Goal: Information Seeking & Learning: Learn about a topic

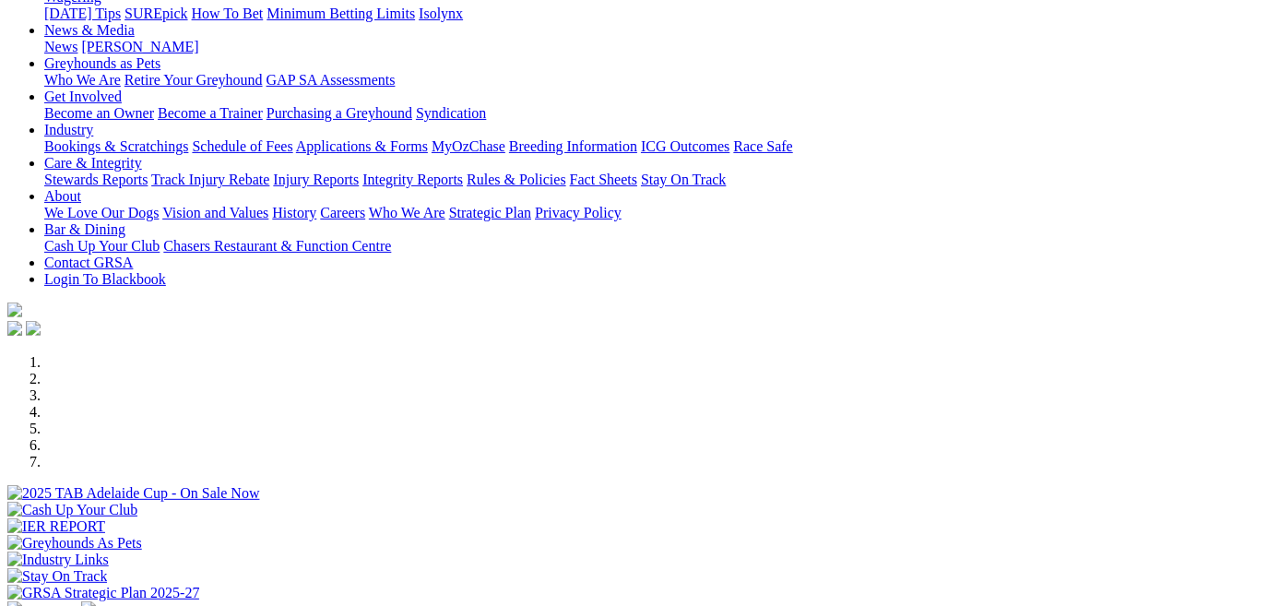
scroll to position [335, 0]
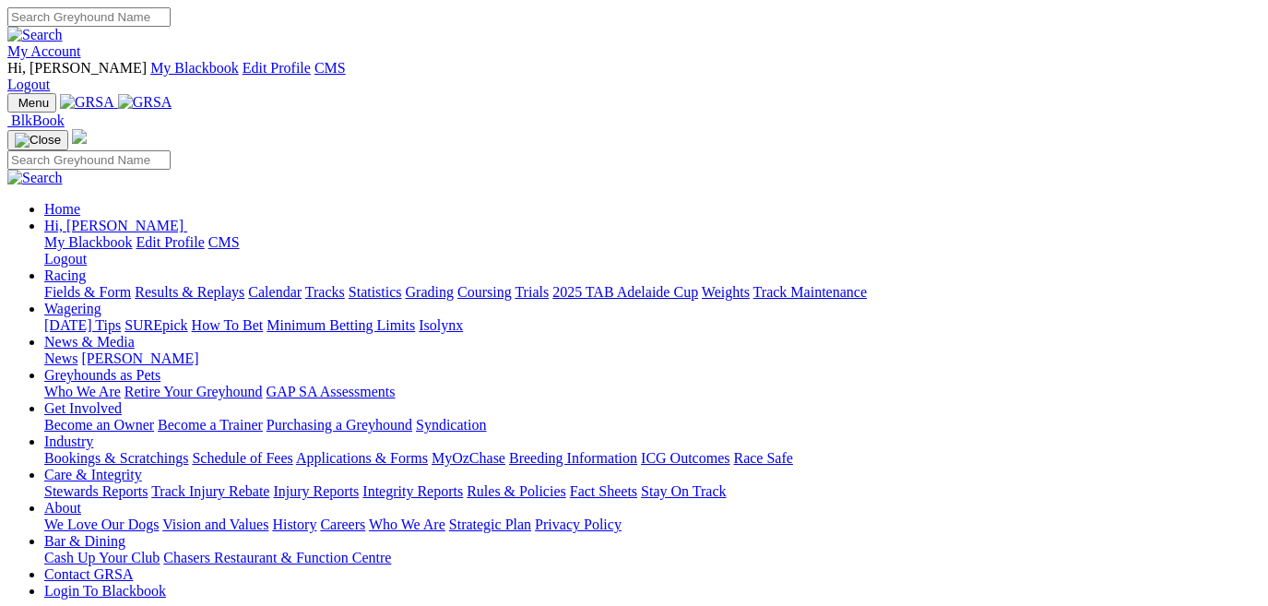
scroll to position [335, 0]
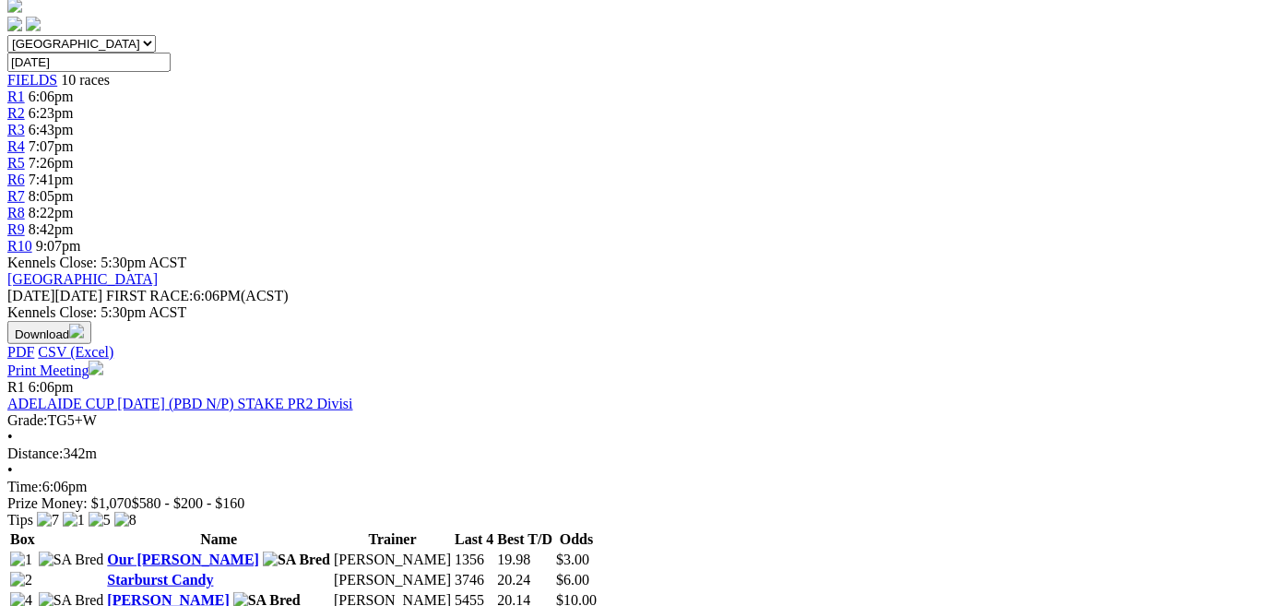
scroll to position [636, 0]
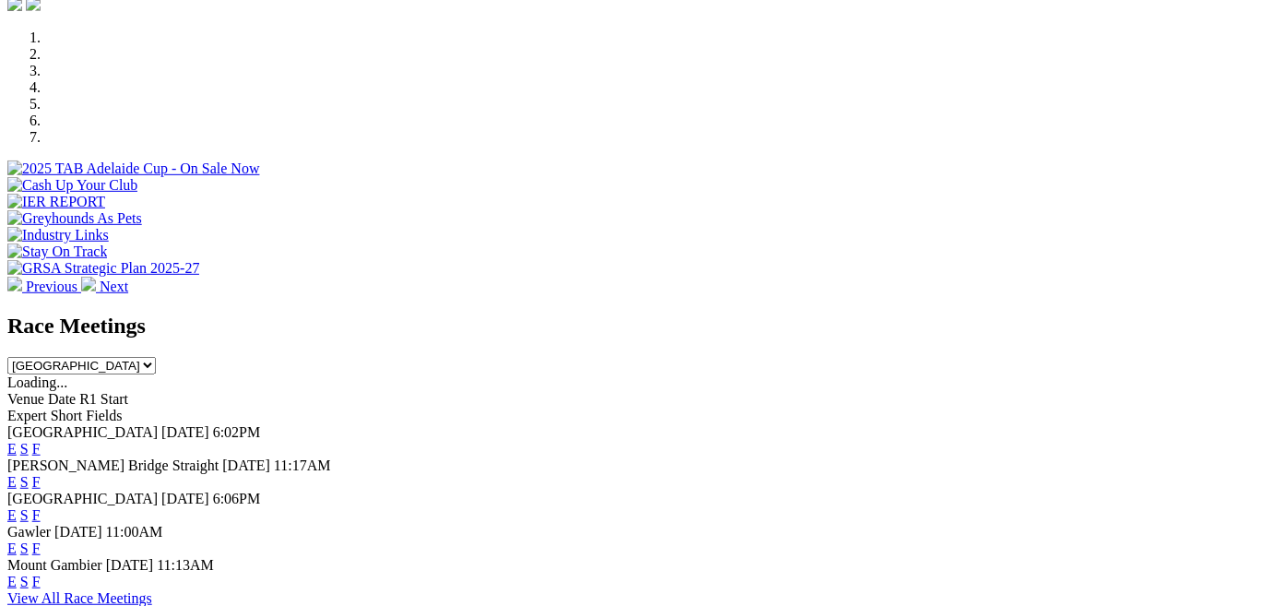
scroll to position [636, 0]
click at [41, 541] on link "F" at bounding box center [36, 549] width 8 height 16
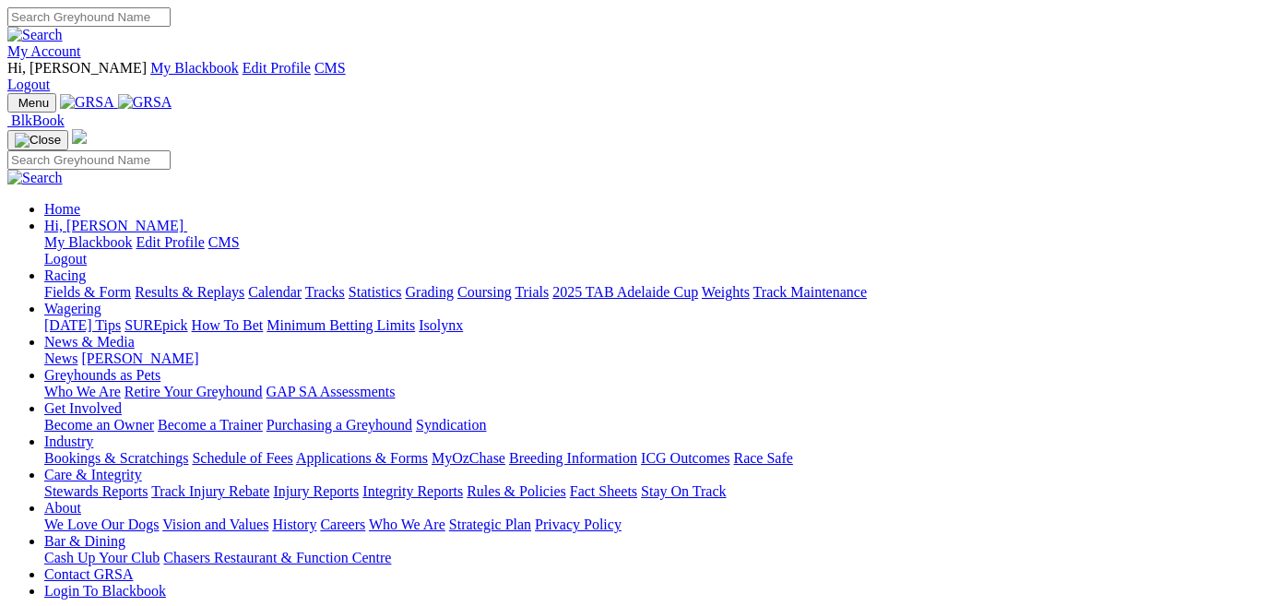
scroll to position [636, 0]
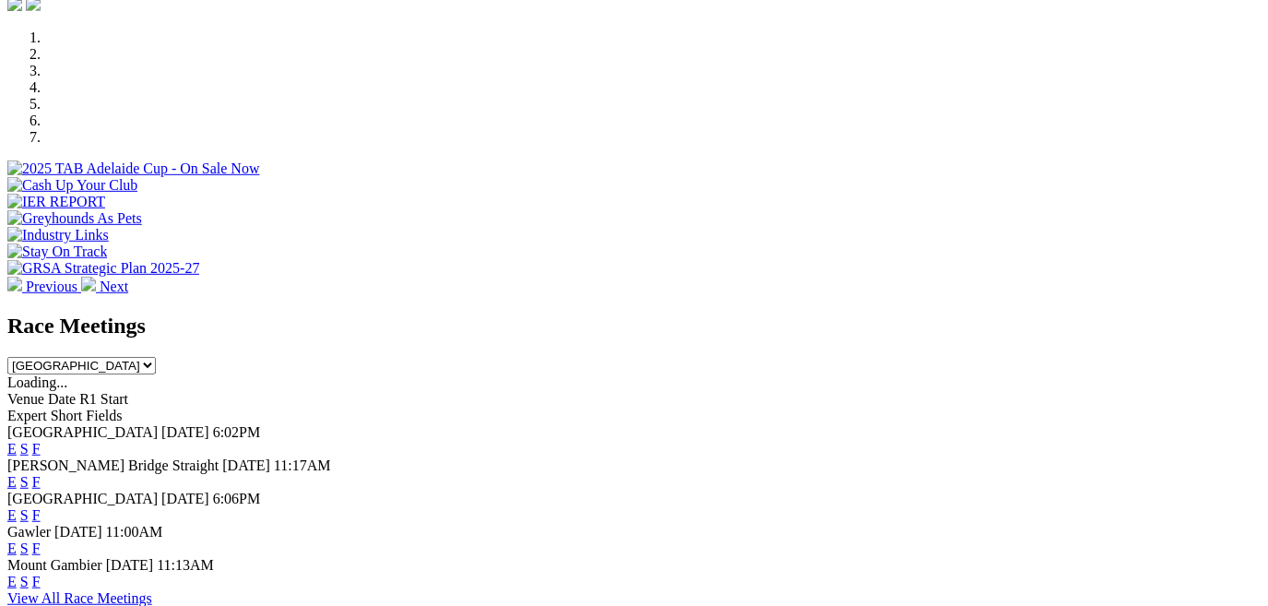
click at [17, 541] on link "E" at bounding box center [11, 549] width 9 height 16
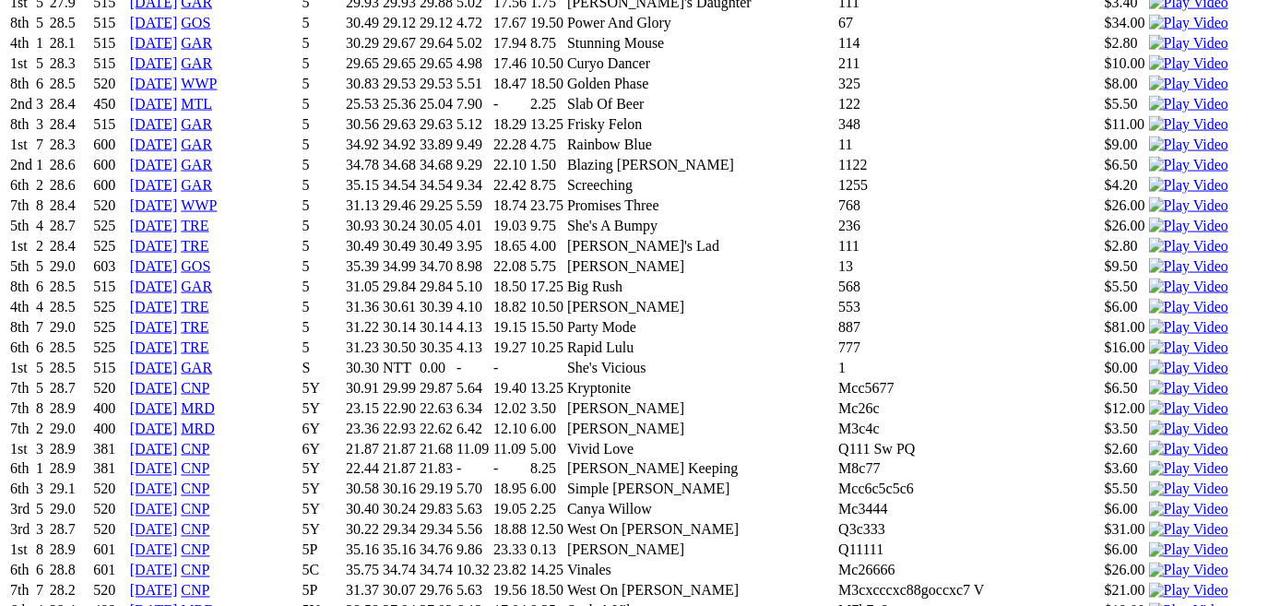
scroll to position [1805, 0]
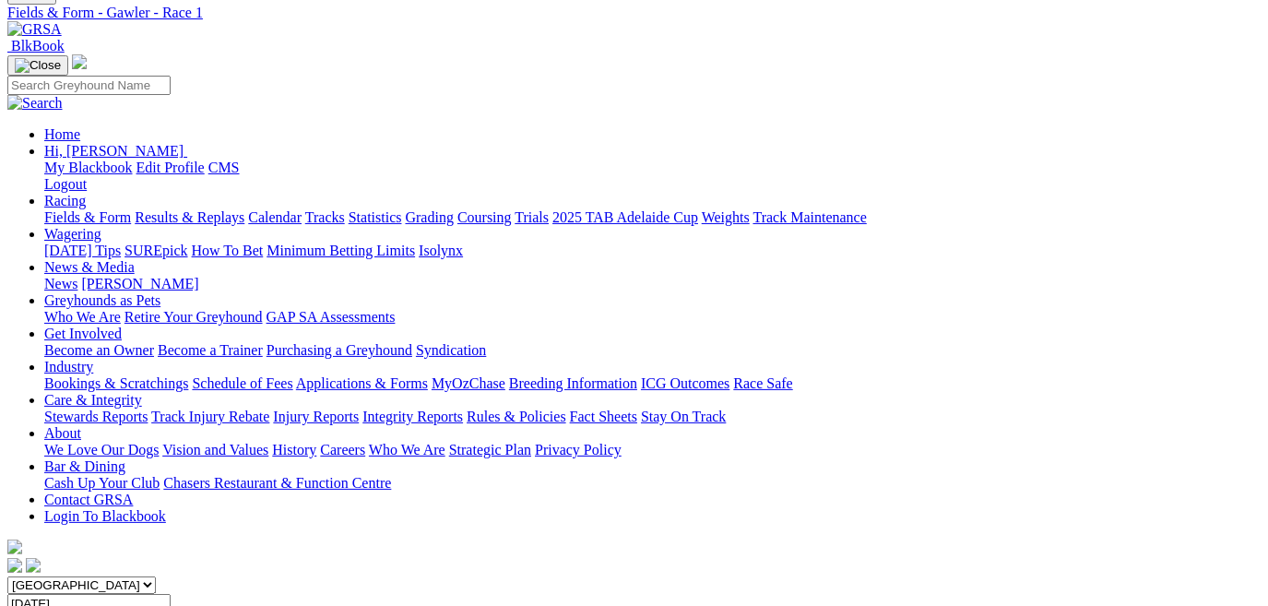
scroll to position [0, 0]
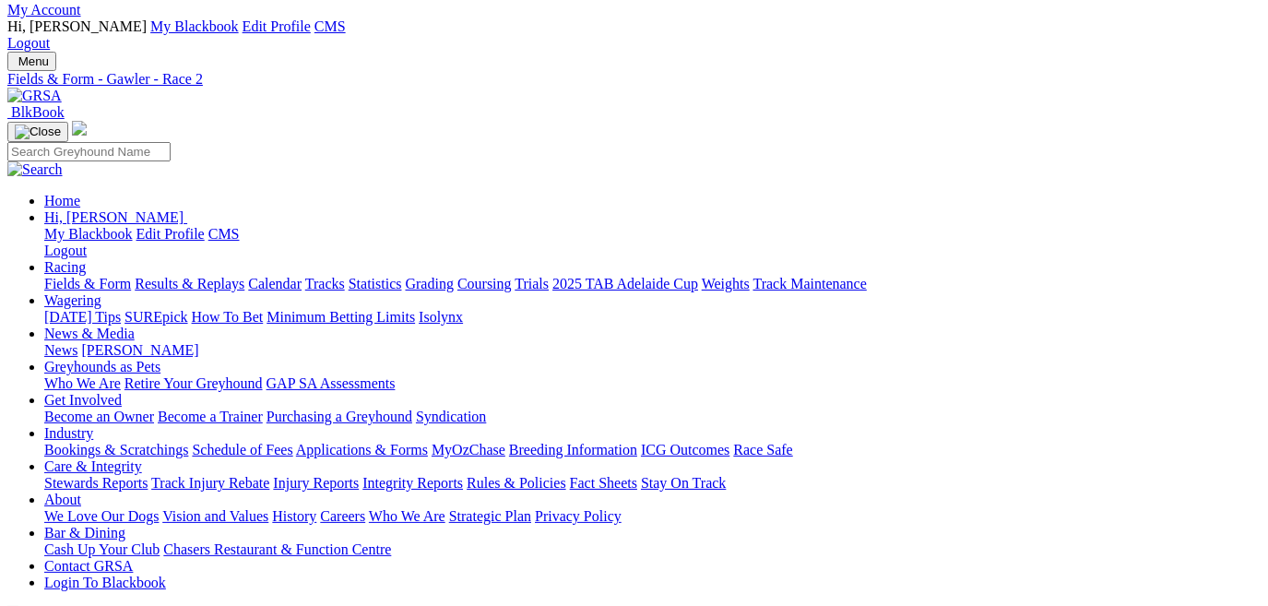
scroll to position [12, 0]
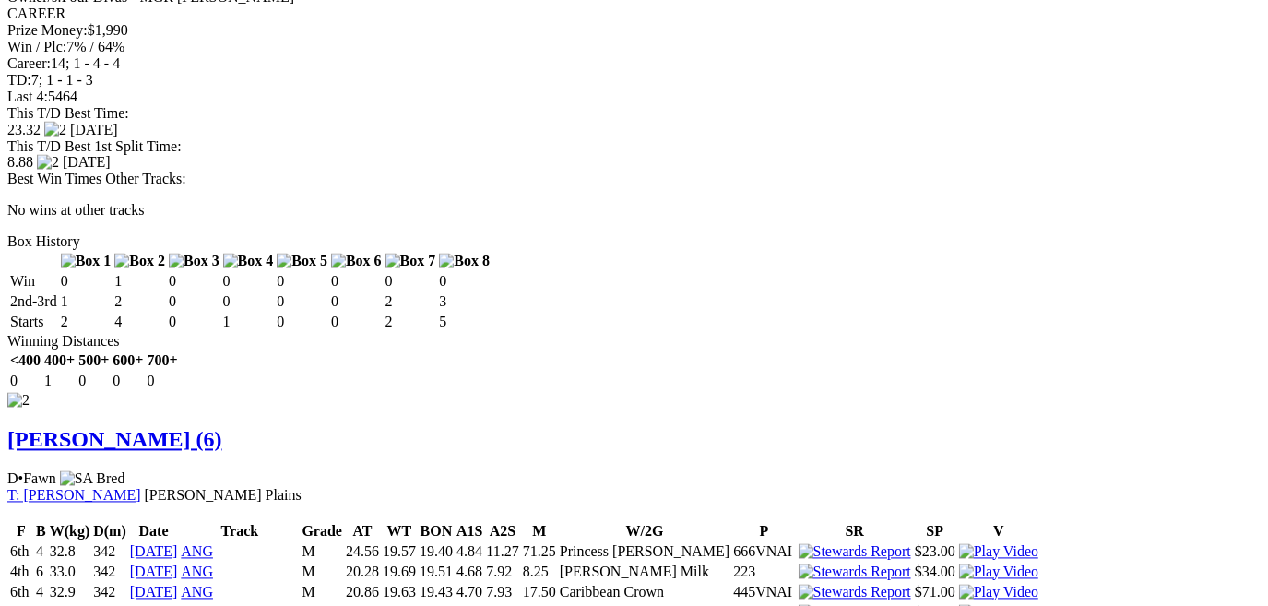
scroll to position [2182, 0]
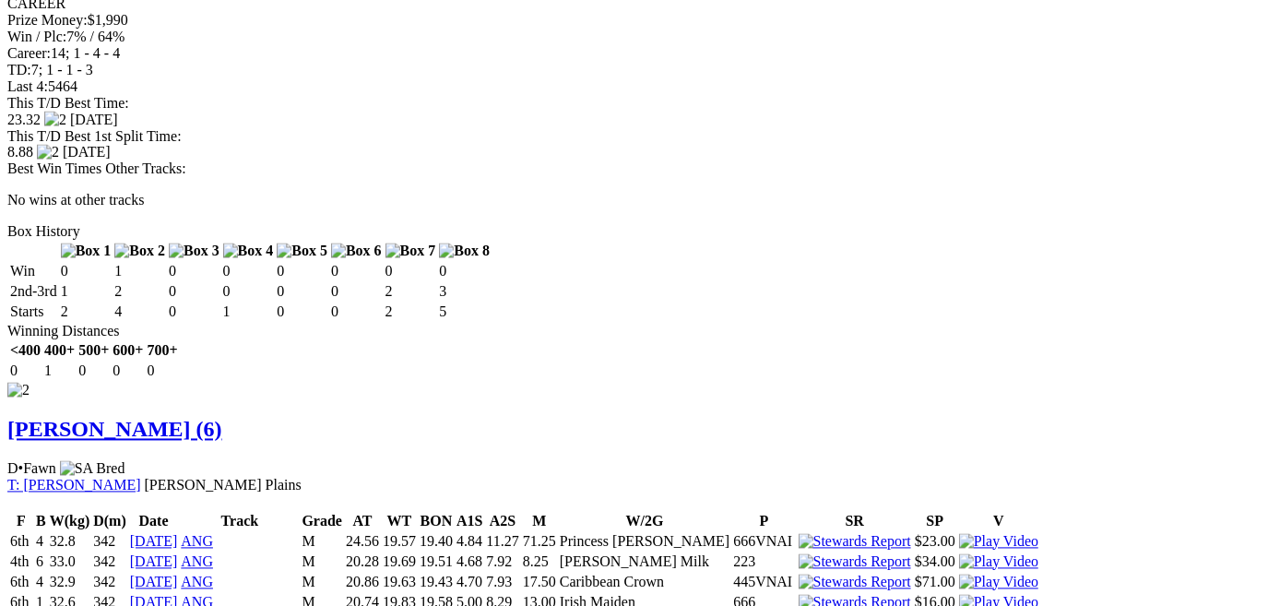
drag, startPoint x: 1254, startPoint y: 359, endPoint x: 1266, endPoint y: 383, distance: 26.8
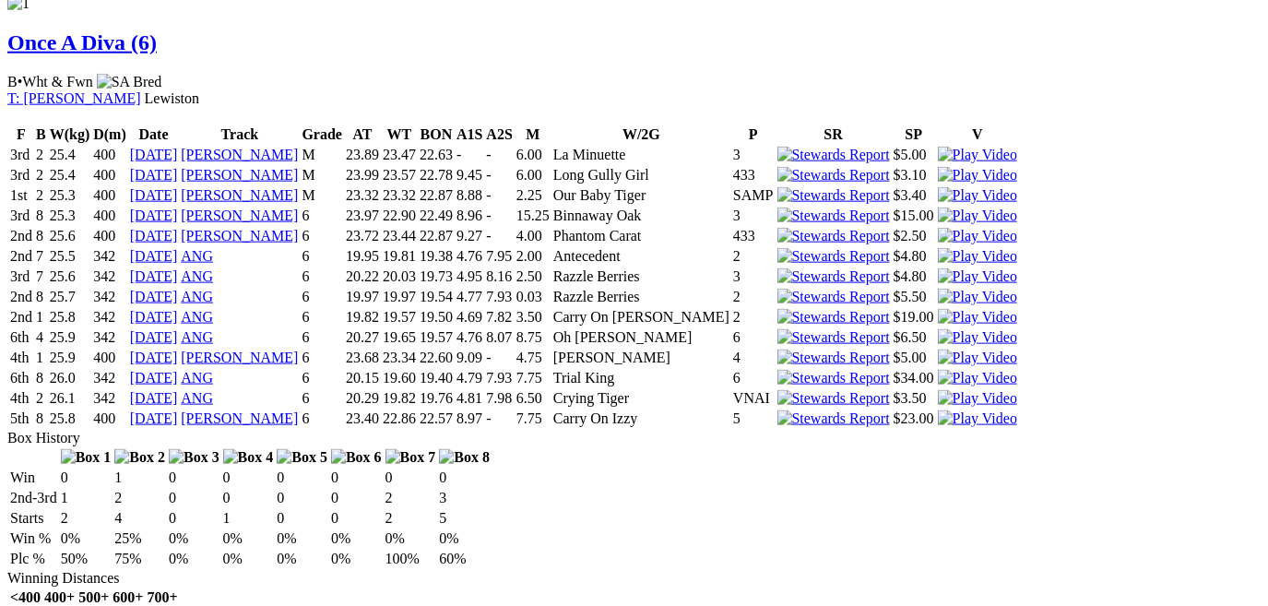
scroll to position [0, 0]
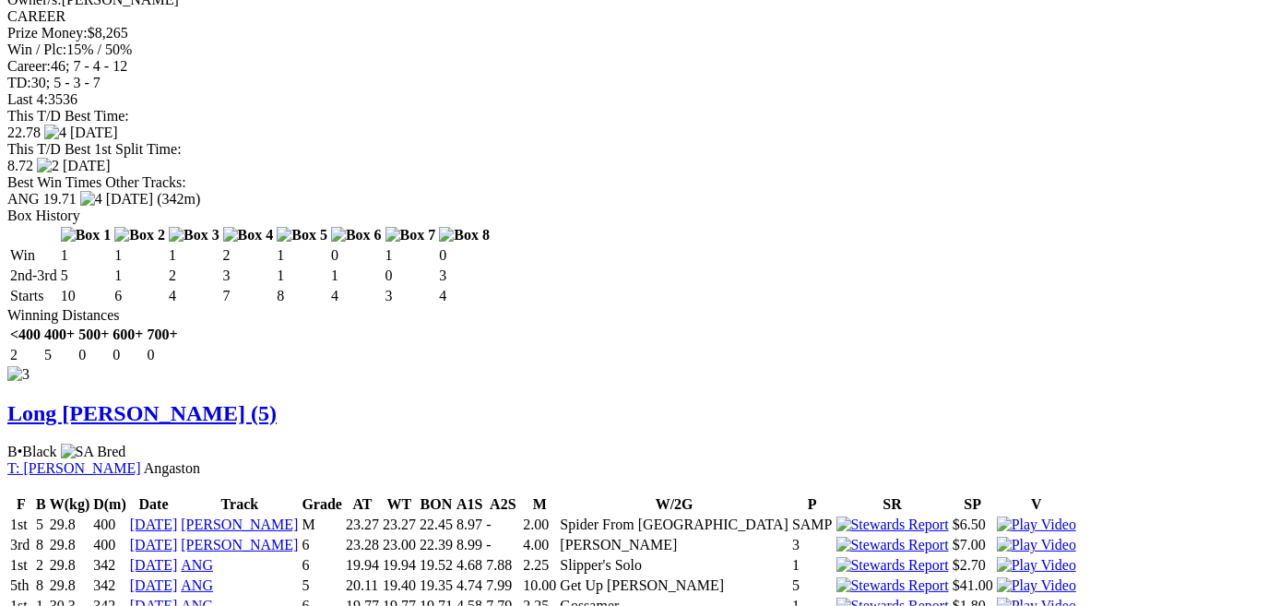
scroll to position [5293, 0]
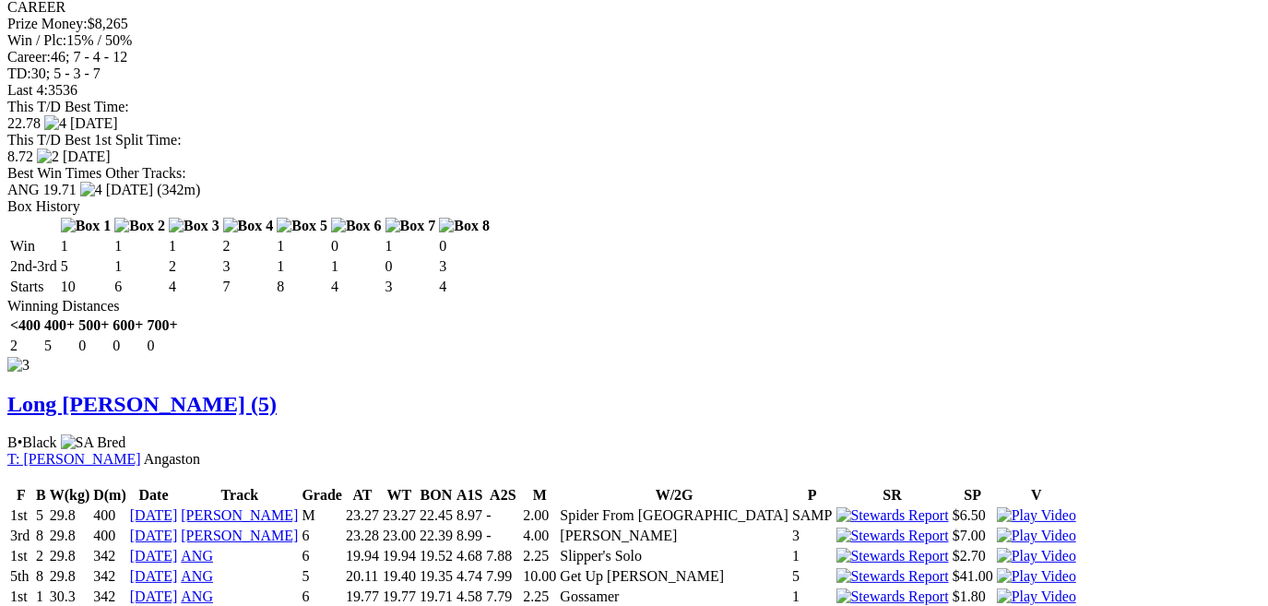
drag, startPoint x: 1267, startPoint y: 398, endPoint x: 1266, endPoint y: 420, distance: 22.2
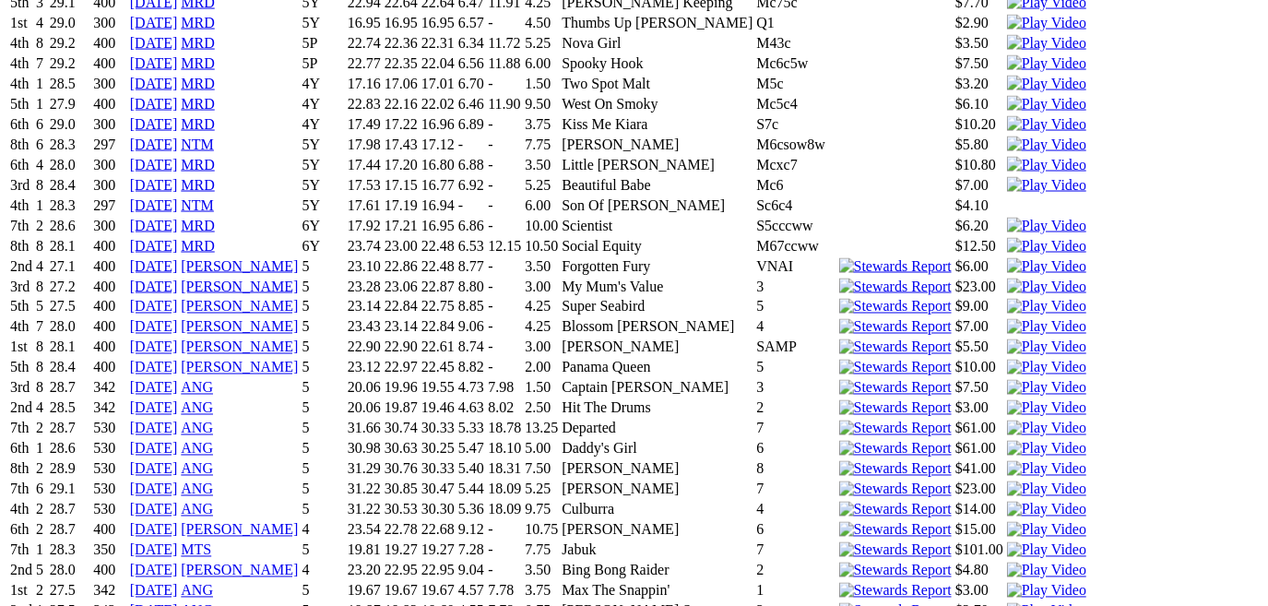
scroll to position [0, 0]
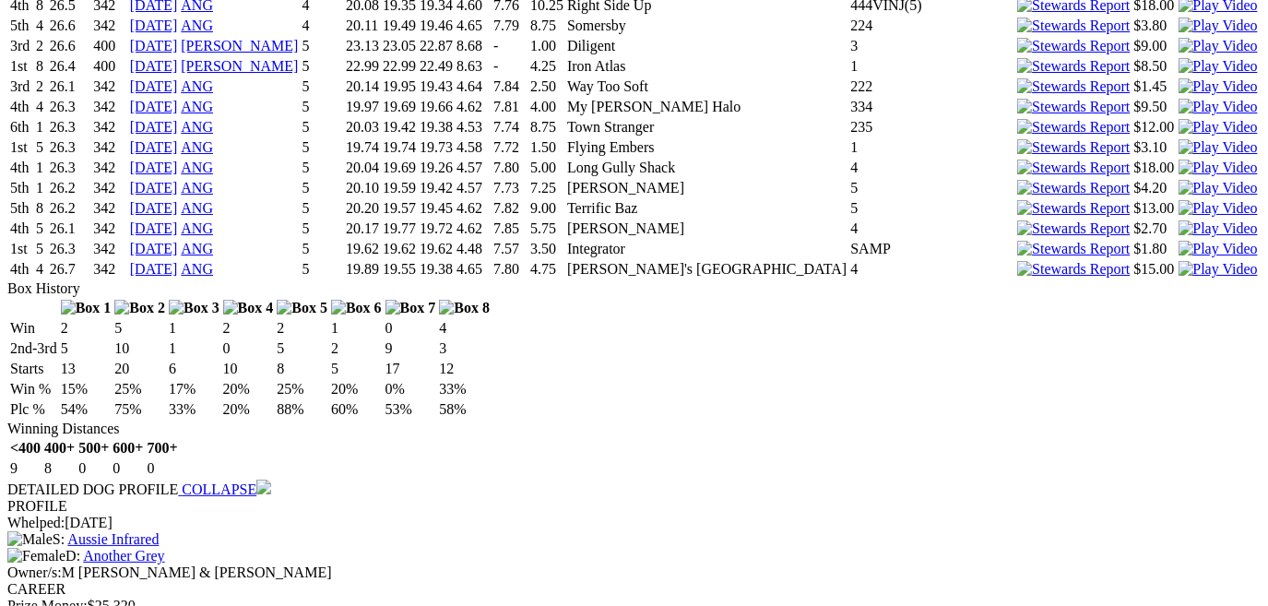
scroll to position [8284, 0]
